Goal: Navigation & Orientation: Find specific page/section

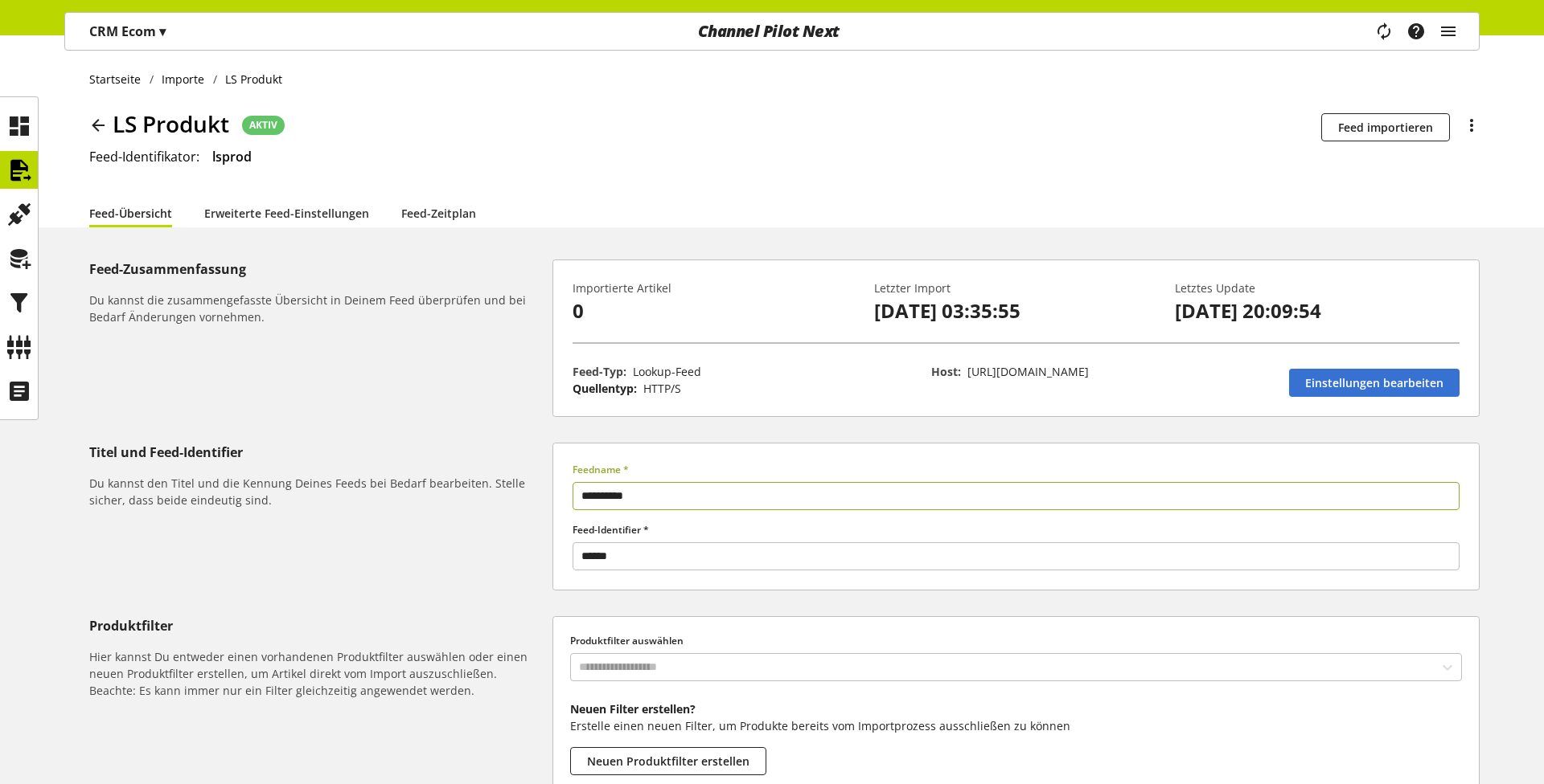
scroll to position [4, 0]
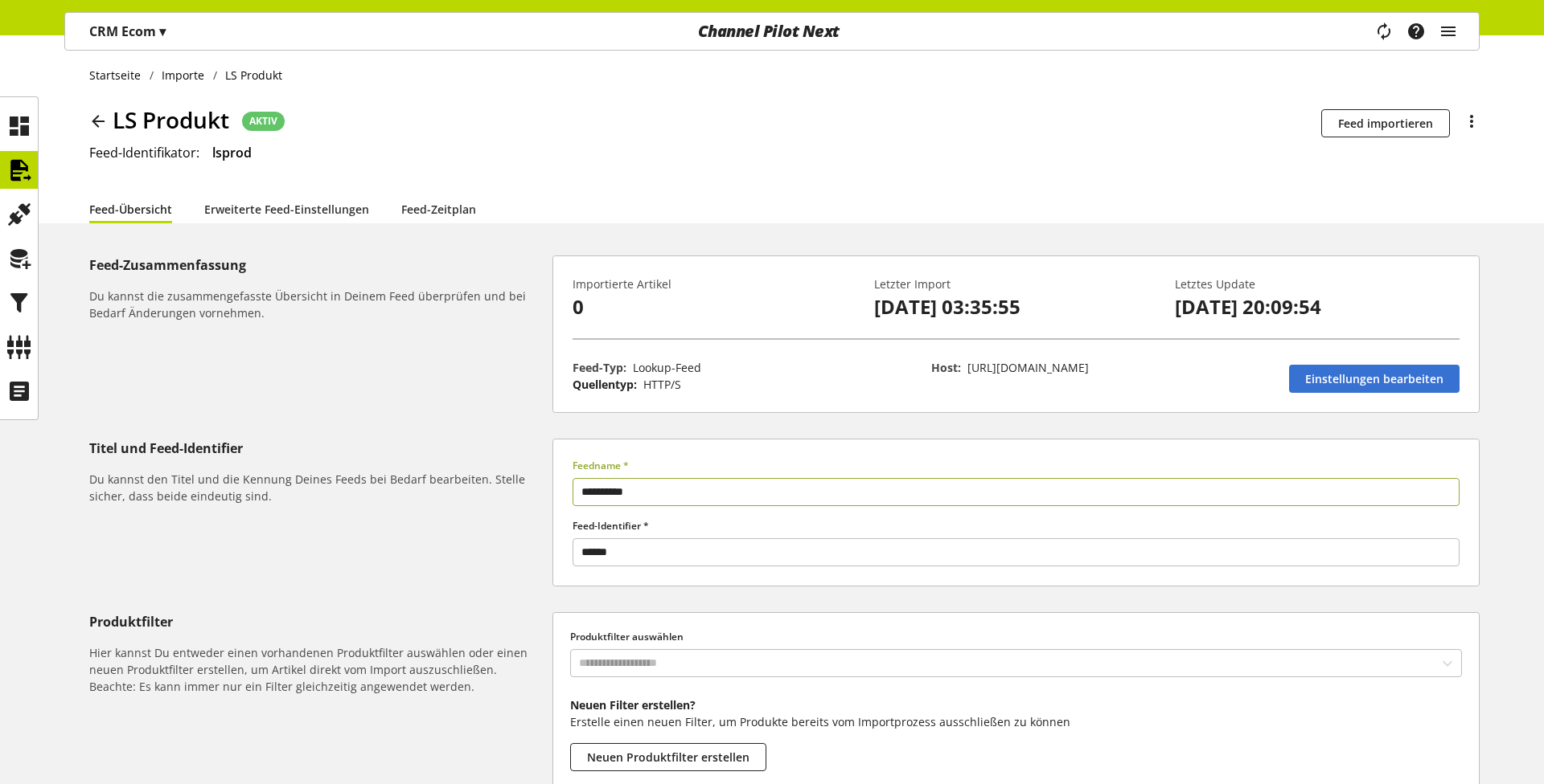
click at [156, 36] on p "CRM Ecom ▾" at bounding box center [127, 31] width 76 height 20
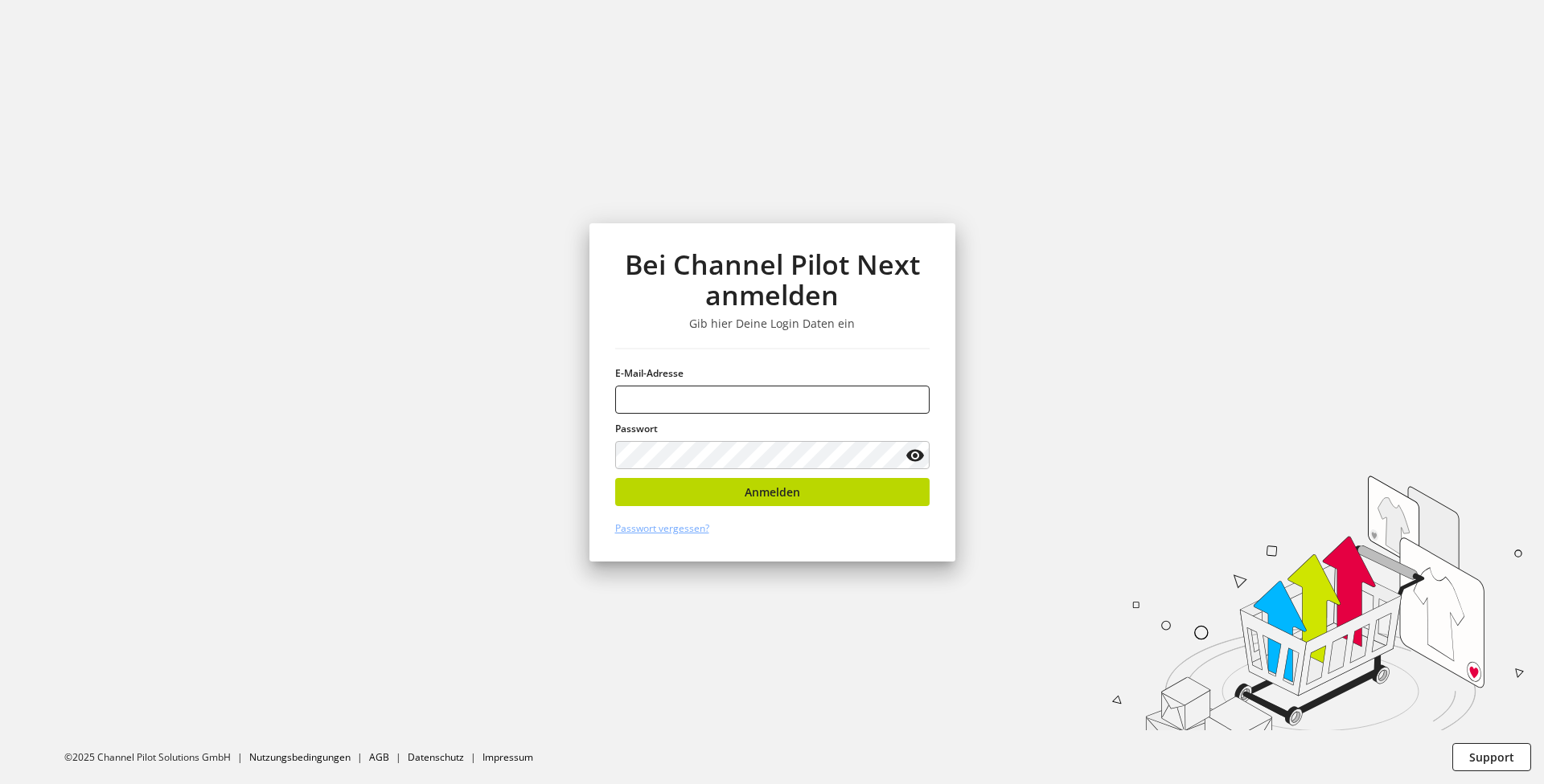
type input "**********"
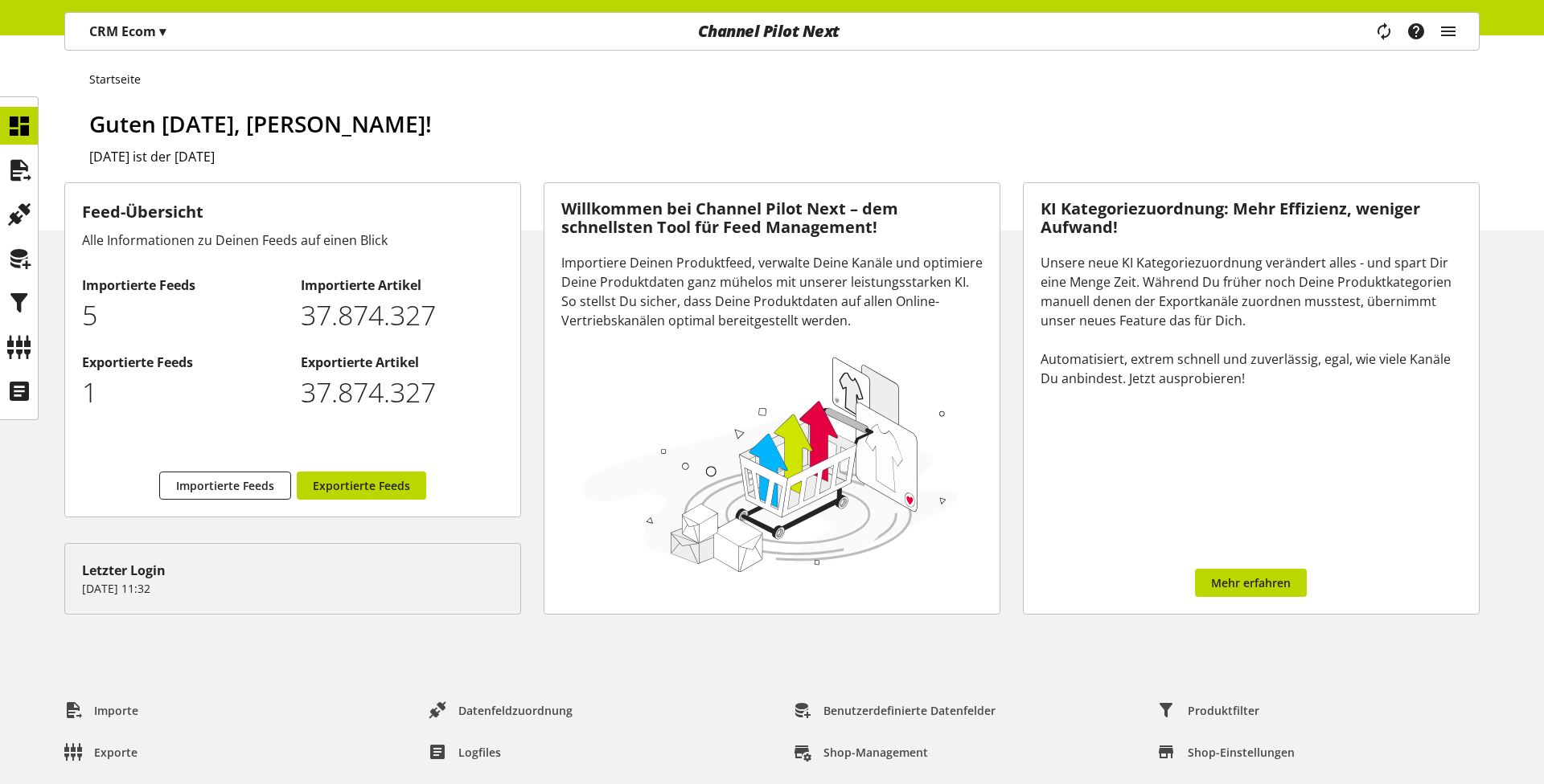
click at [143, 22] on p "CRM Ecom ▾" at bounding box center [127, 31] width 76 height 20
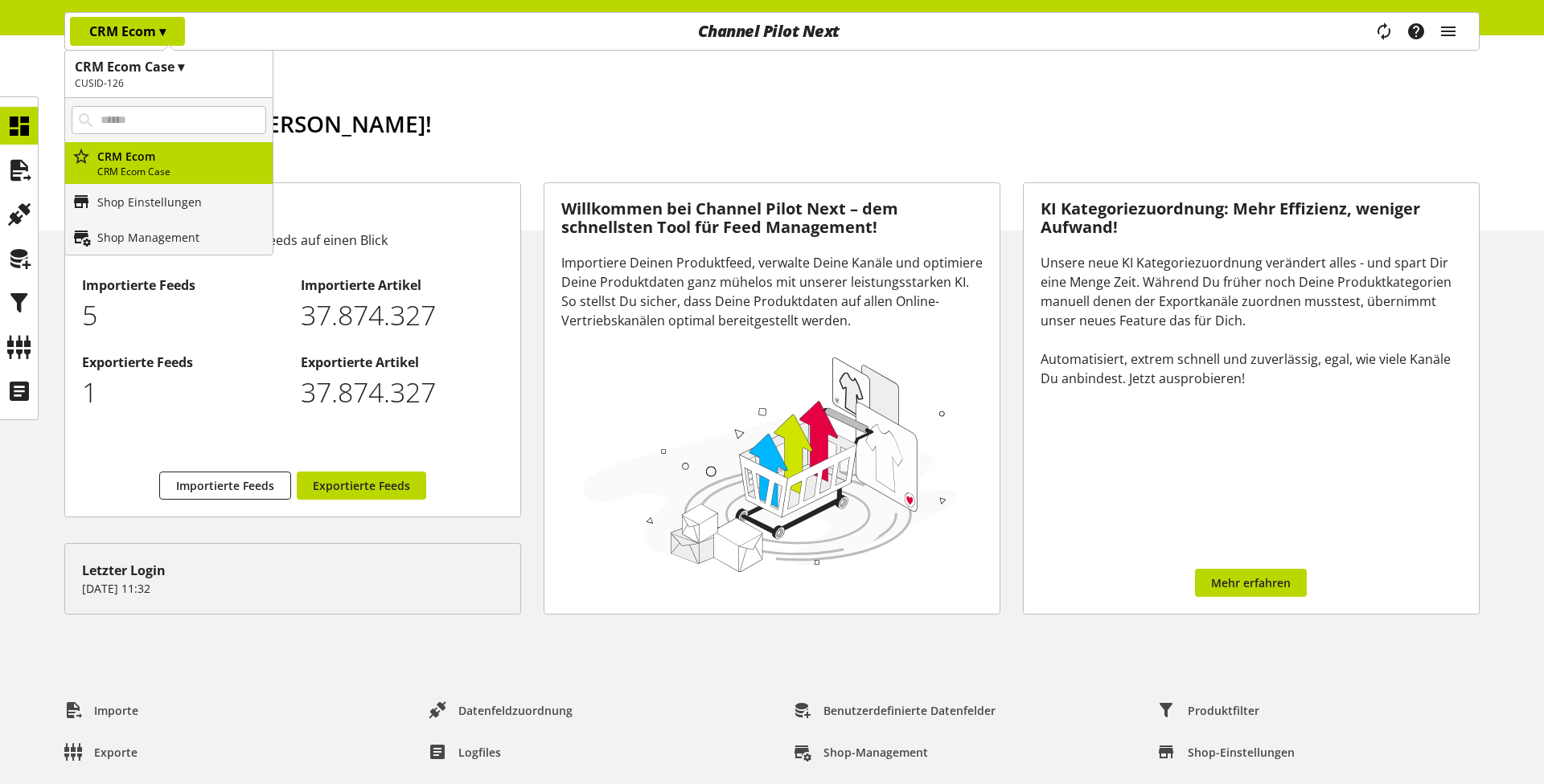
click at [171, 80] on h2 "CUSID-126" at bounding box center [169, 83] width 188 height 14
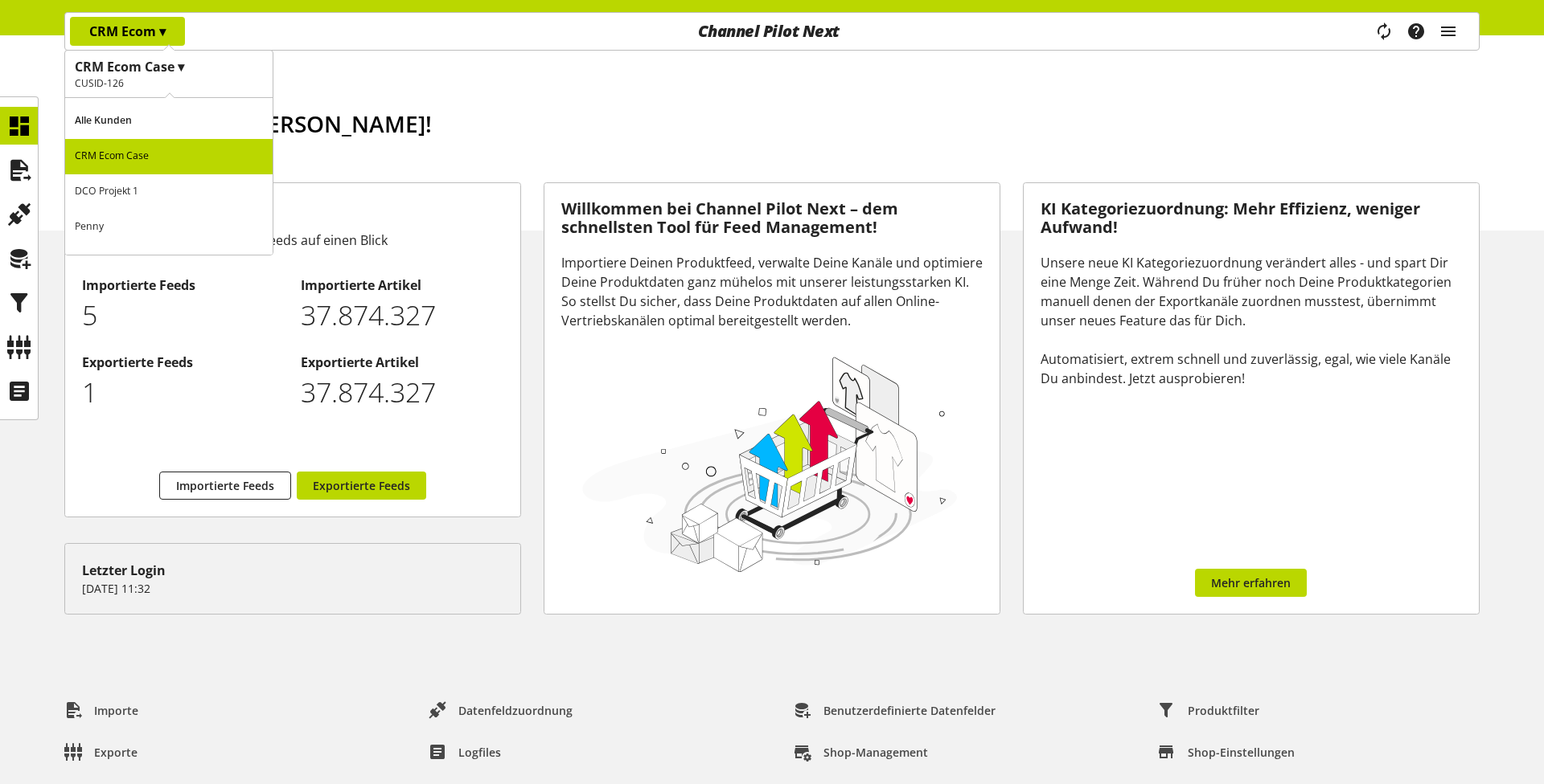
click at [172, 67] on h1 "CRM Ecom Case ▾" at bounding box center [169, 67] width 188 height 20
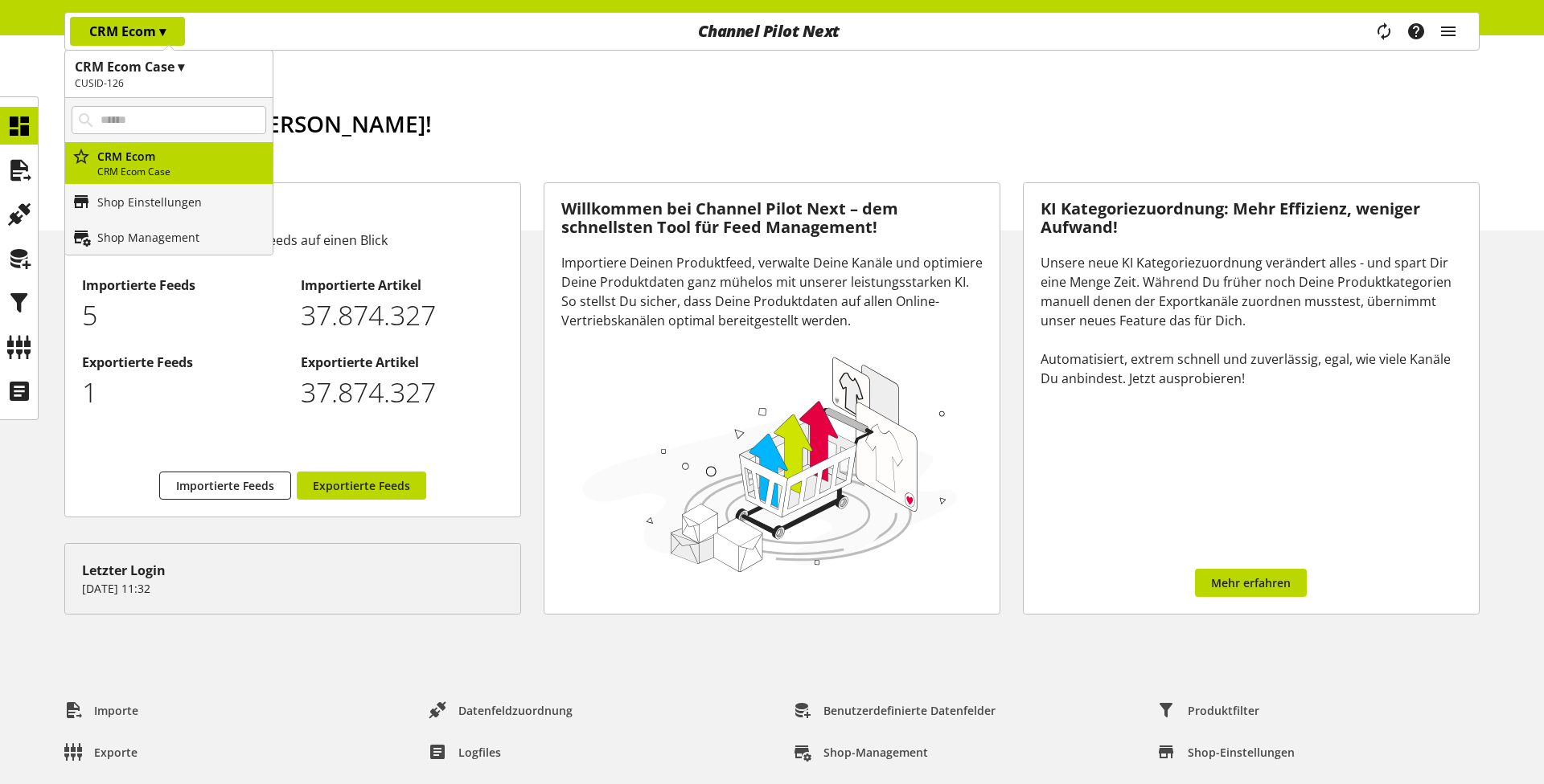
click at [171, 67] on h1 "CRM Ecom Case ▾" at bounding box center [169, 67] width 188 height 20
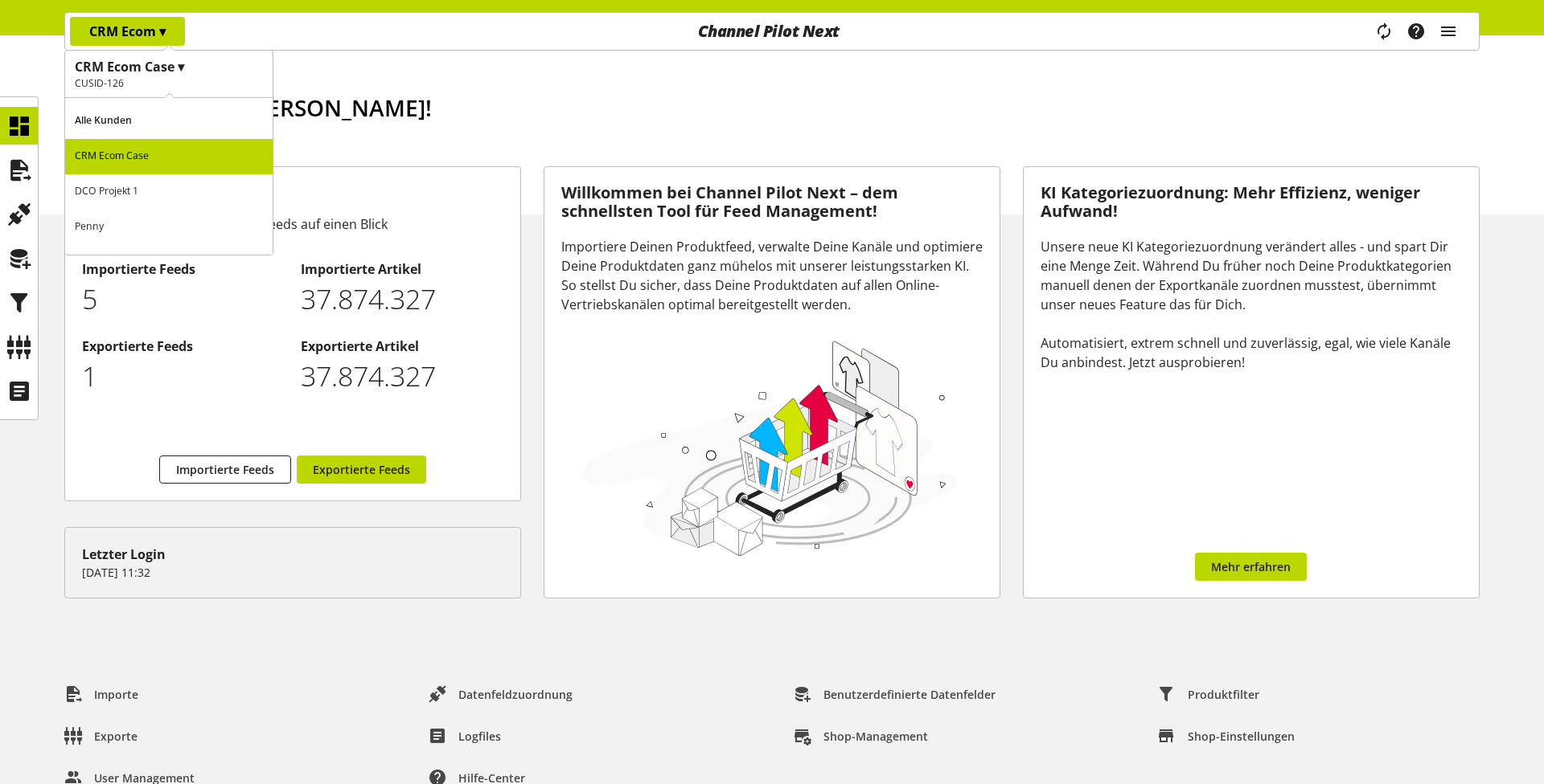
scroll to position [13, 0]
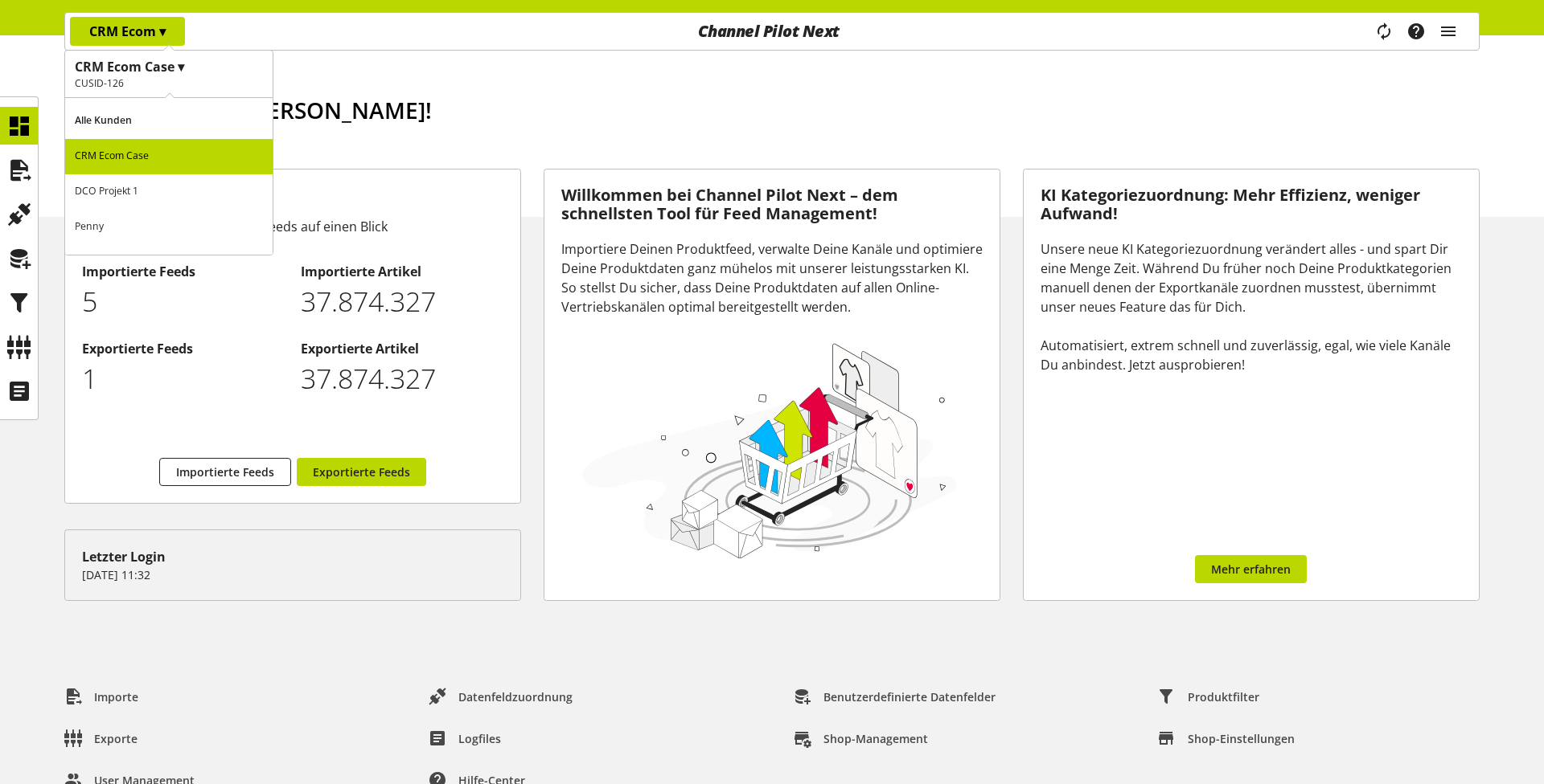
click at [544, 57] on ul "Startseite" at bounding box center [784, 65] width 1390 height 17
